Goal: Task Accomplishment & Management: Manage account settings

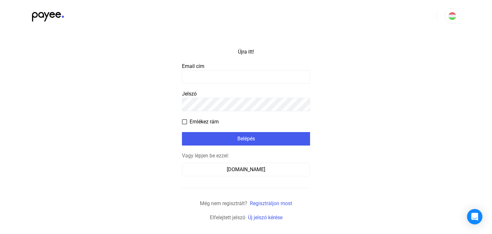
click at [199, 75] on input at bounding box center [246, 76] width 128 height 13
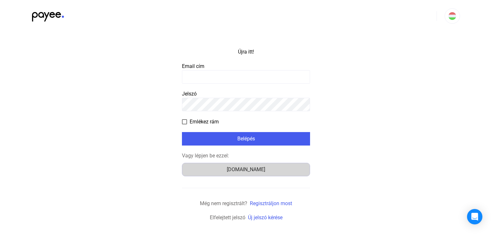
click at [250, 171] on font "Számlázz.hu" at bounding box center [246, 169] width 38 height 6
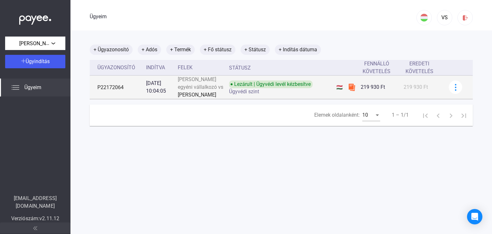
click at [241, 95] on font "Ügyvédi szint" at bounding box center [244, 91] width 30 height 6
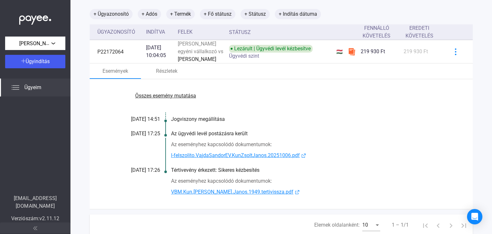
scroll to position [10, 0]
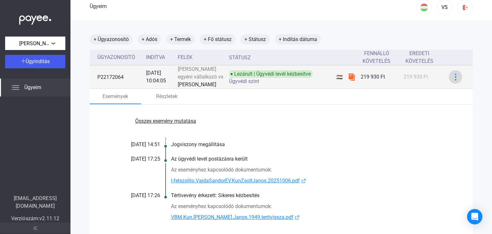
click at [452, 80] on img at bounding box center [455, 77] width 7 height 7
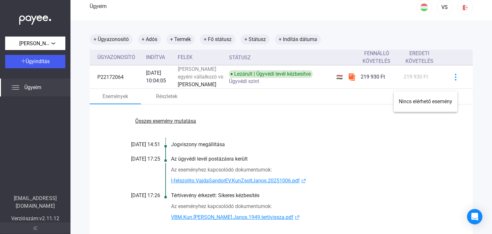
click at [431, 128] on div at bounding box center [246, 117] width 492 height 234
